Goal: Use online tool/utility: Utilize a website feature to perform a specific function

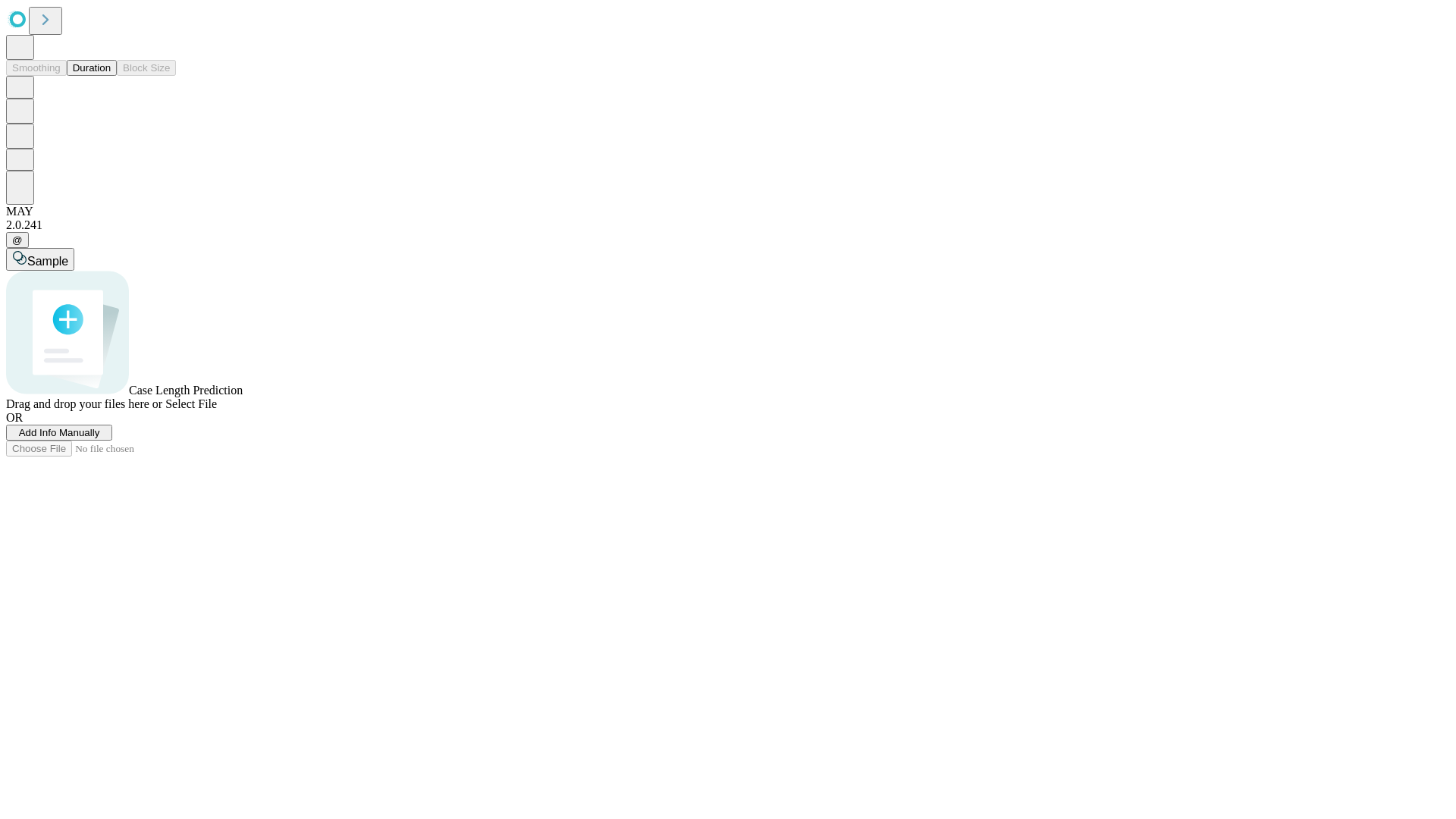
click at [110, 75] on button "Duration" at bounding box center [92, 68] width 50 height 16
click at [100, 438] on span "Add Info Manually" at bounding box center [59, 432] width 81 height 12
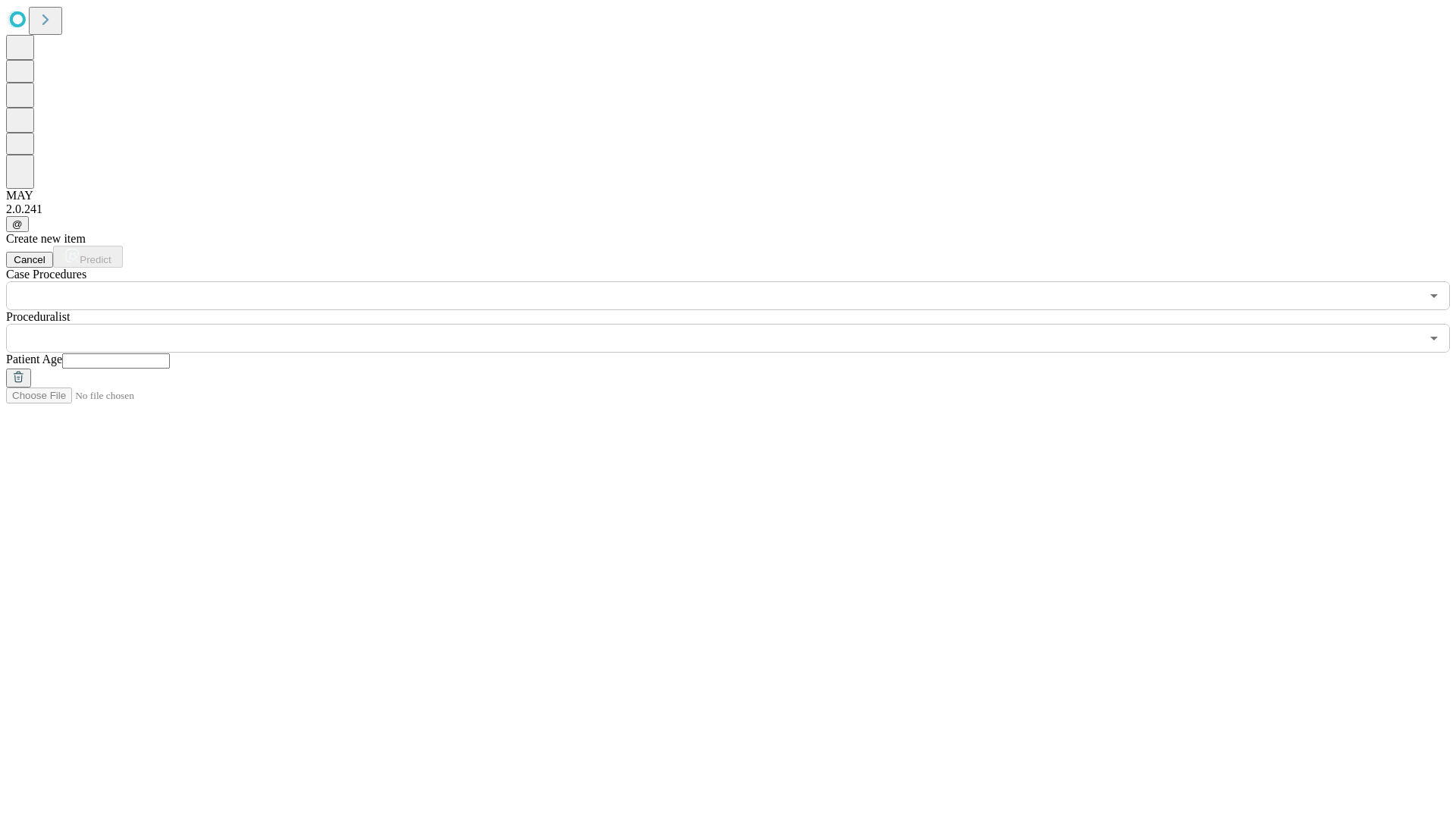
click at [170, 353] on input "text" at bounding box center [116, 360] width 108 height 15
type input "**"
click at [738, 324] on input "text" at bounding box center [713, 339] width 1415 height 29
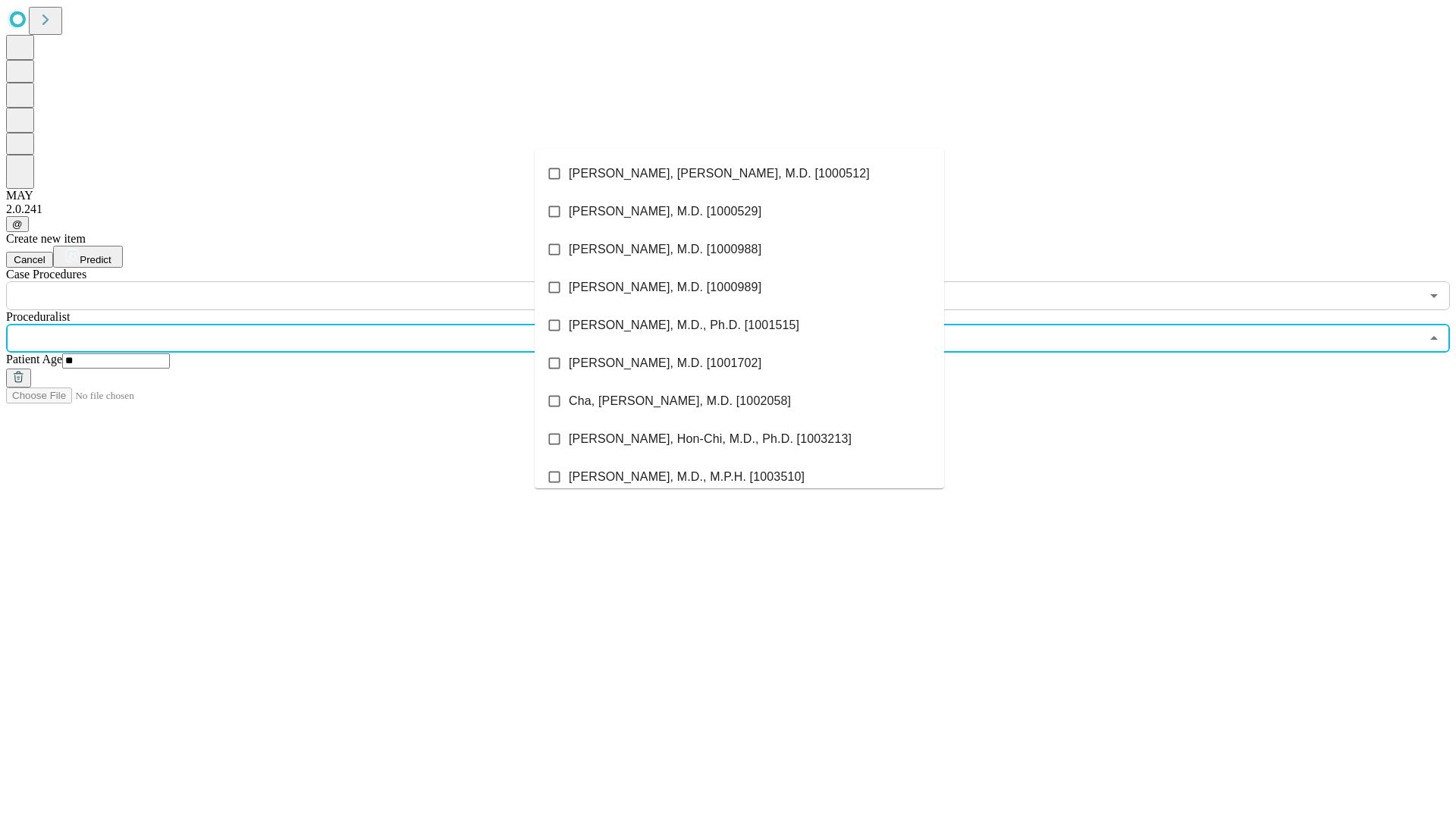
click at [739, 173] on li "[PERSON_NAME], [PERSON_NAME], M.D. [1000512]" at bounding box center [739, 173] width 410 height 38
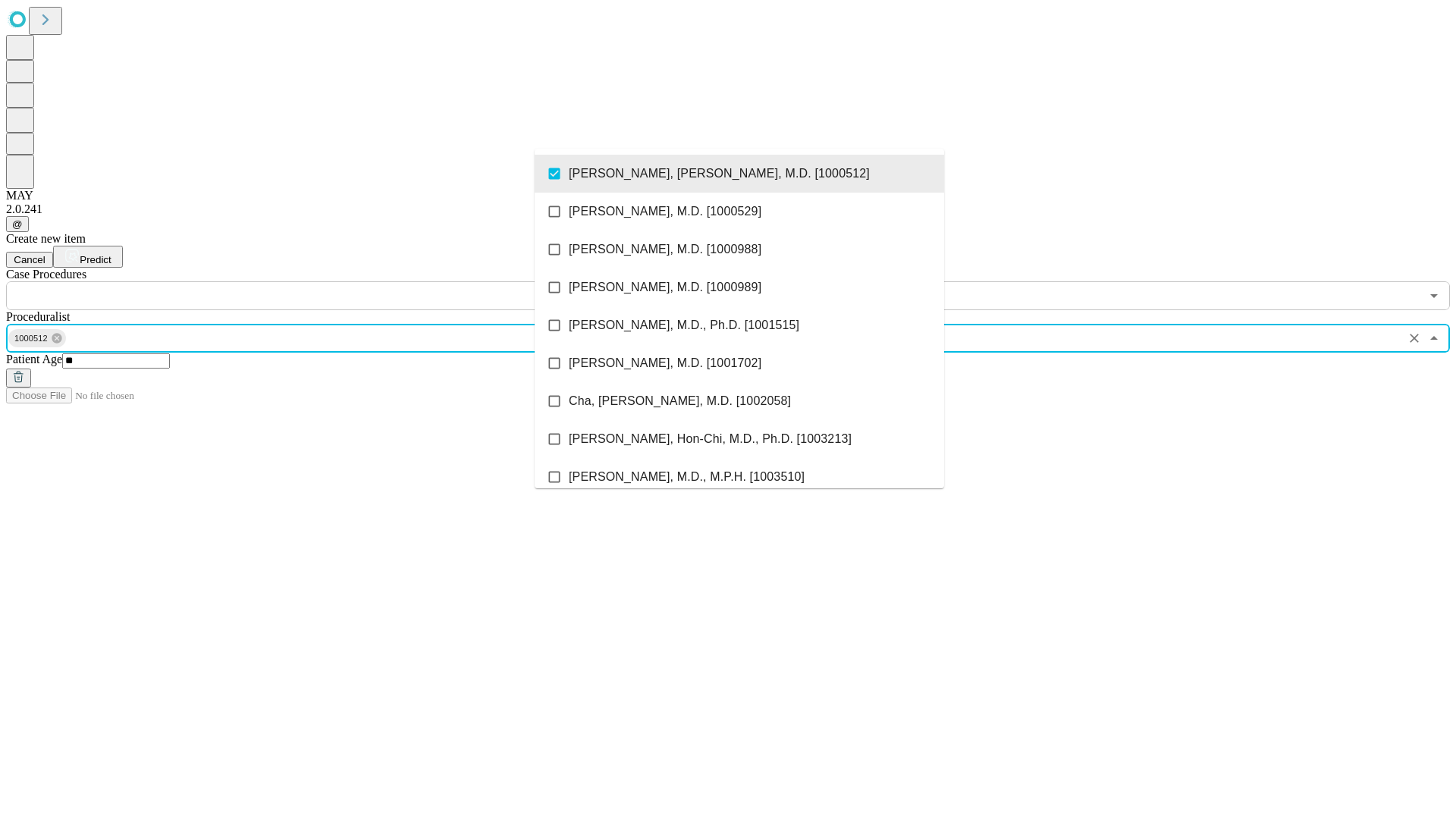
click at [319, 281] on input "text" at bounding box center [713, 295] width 1415 height 29
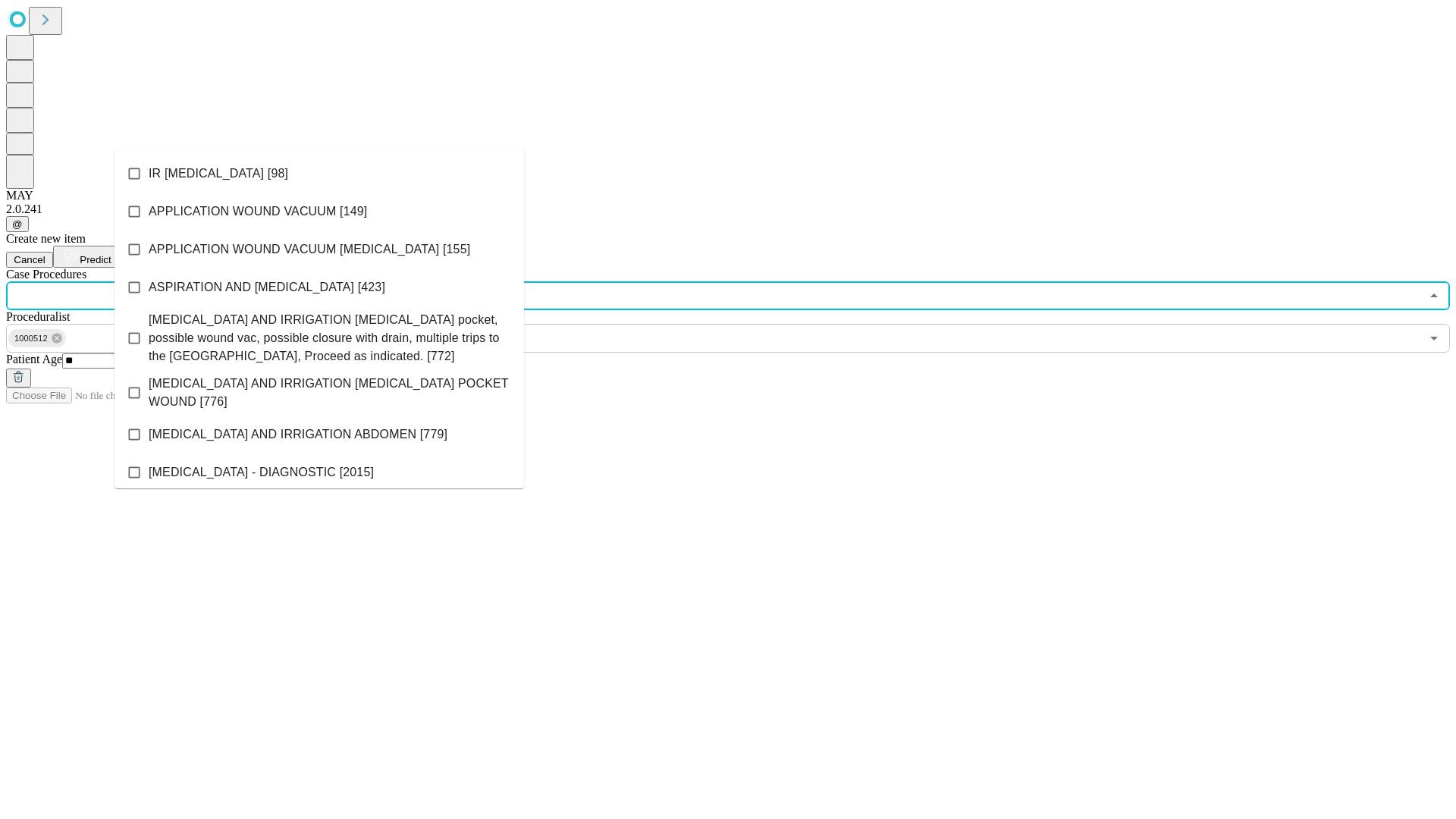
click at [319, 173] on li "IR [MEDICAL_DATA] [98]" at bounding box center [319, 173] width 410 height 38
click at [110, 254] on span "Predict" at bounding box center [95, 260] width 31 height 12
